Goal: Find specific page/section: Find specific page/section

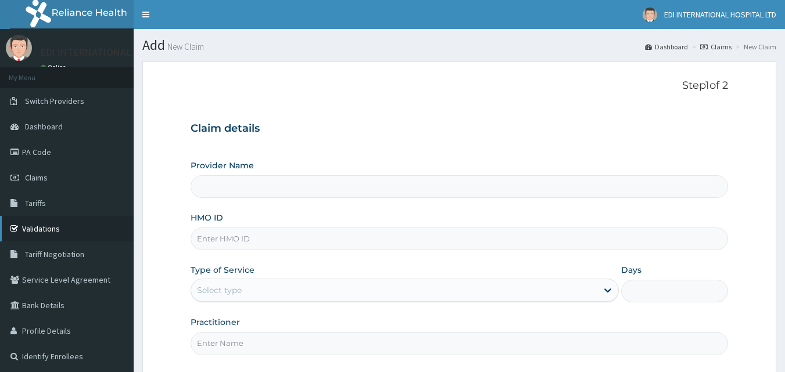
click at [54, 229] on link "Validations" at bounding box center [67, 229] width 134 height 26
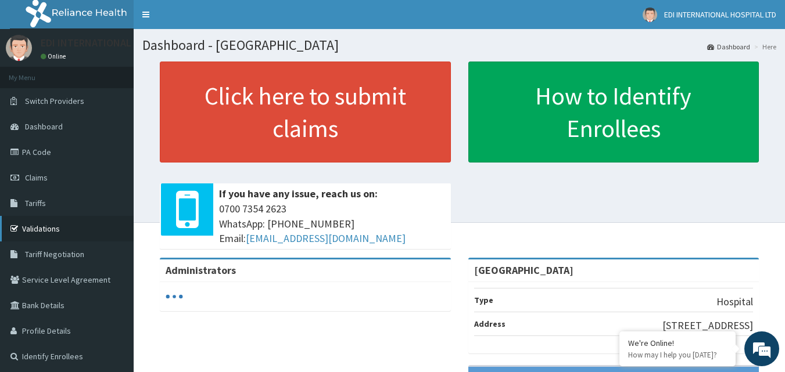
click at [56, 225] on link "Validations" at bounding box center [67, 229] width 134 height 26
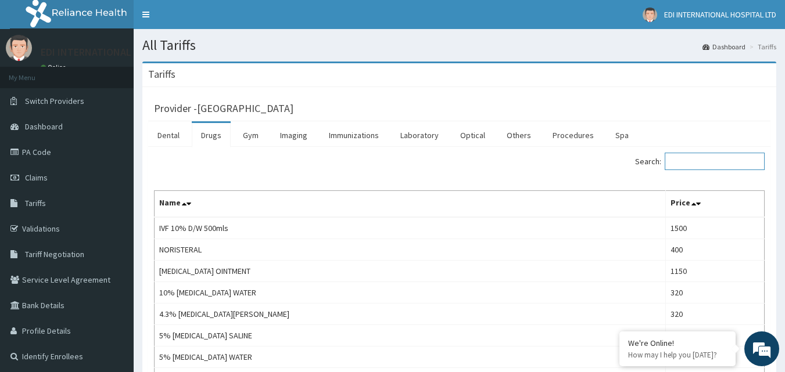
click at [703, 163] on input "Search:" at bounding box center [715, 161] width 100 height 17
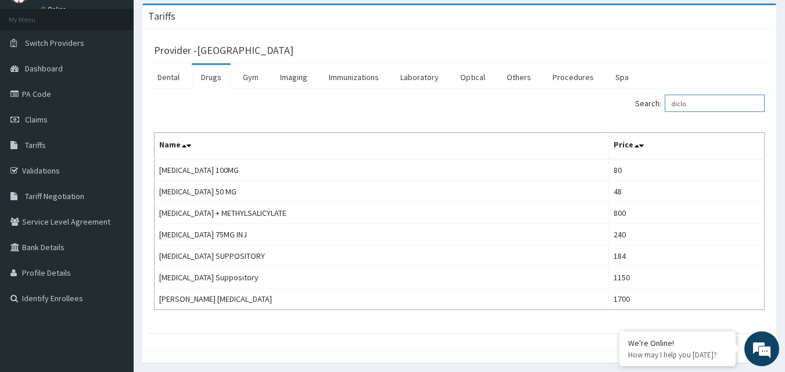
type input "diclo"
